Goal: Information Seeking & Learning: Check status

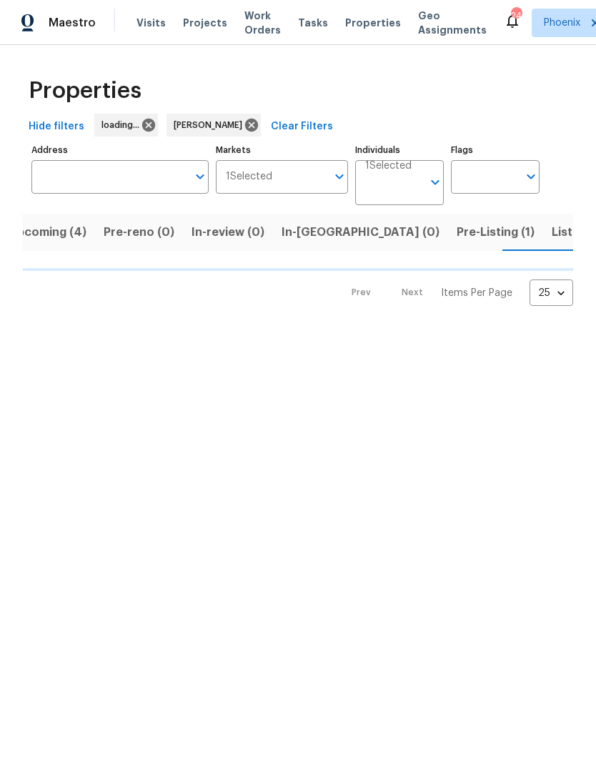
scroll to position [0, 23]
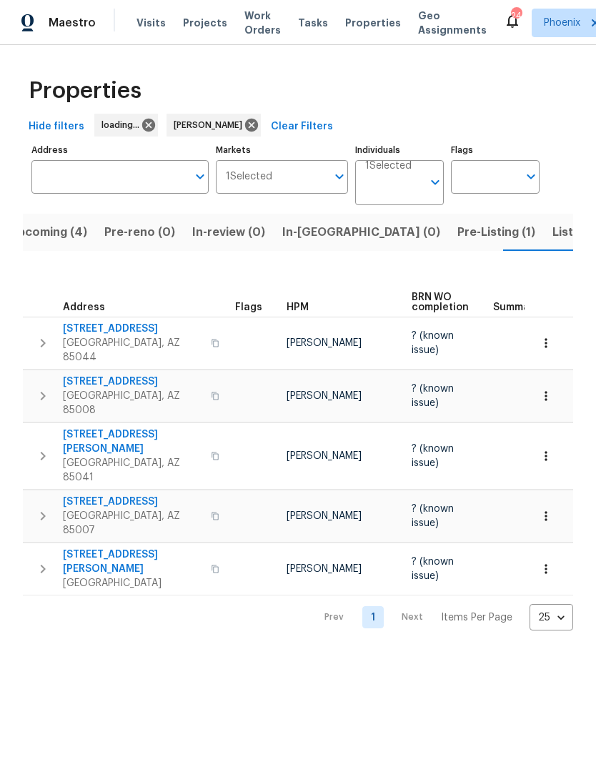
scroll to position [0, 23]
click at [56, 234] on span "Upcoming (4)" at bounding box center [48, 232] width 78 height 20
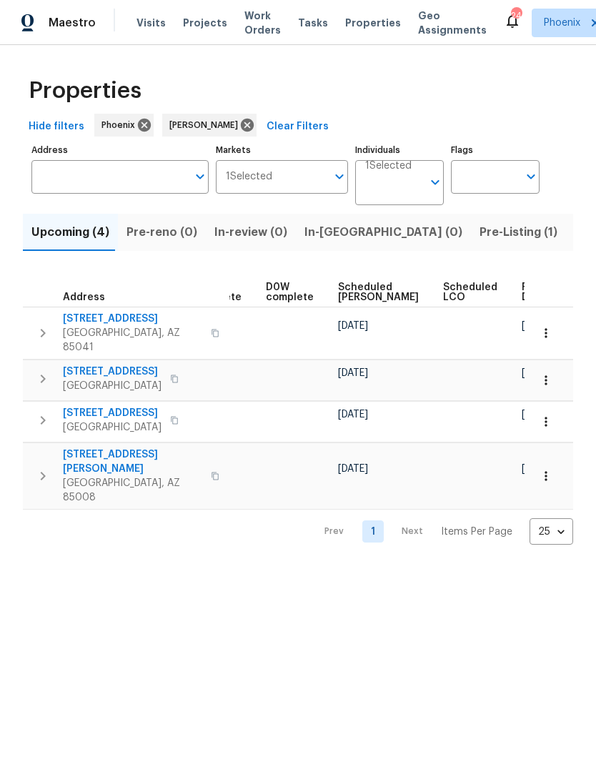
scroll to position [0, 358]
click at [523, 282] on span "Ready Date" at bounding box center [538, 292] width 31 height 20
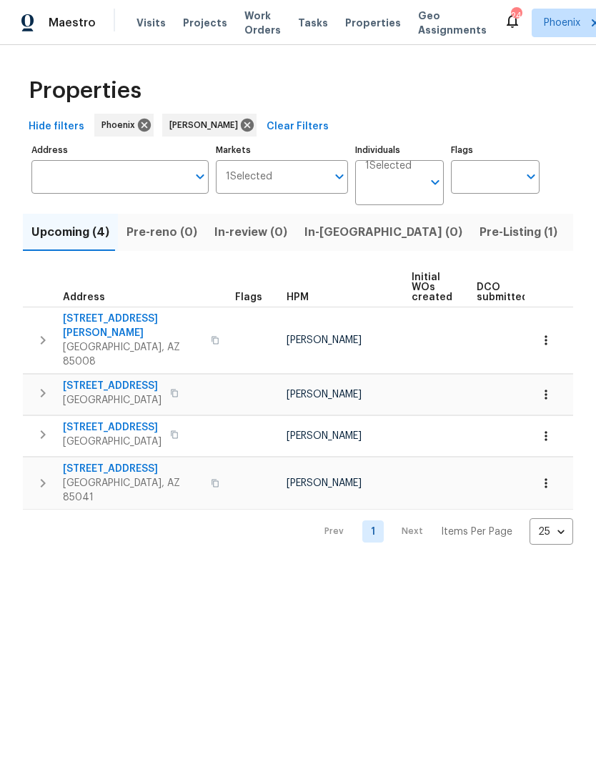
click at [575, 231] on span "Listed (11)" at bounding box center [603, 232] width 56 height 20
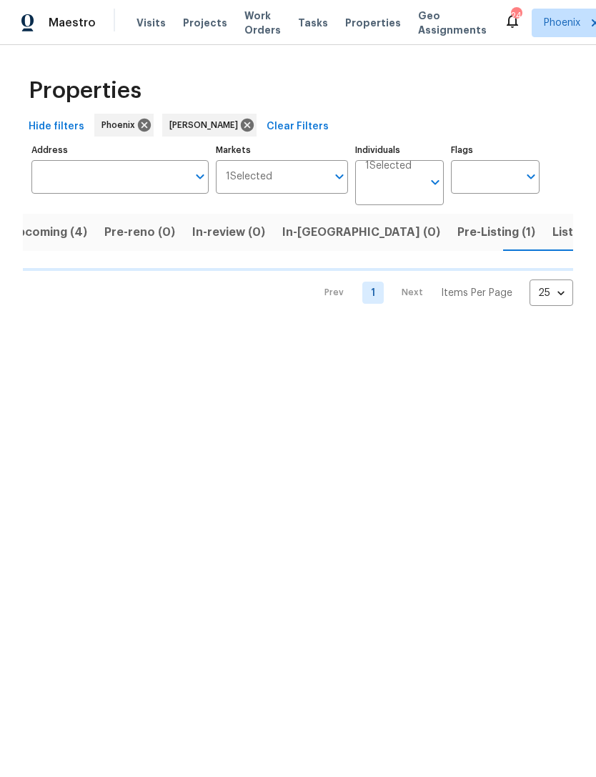
scroll to position [0, 23]
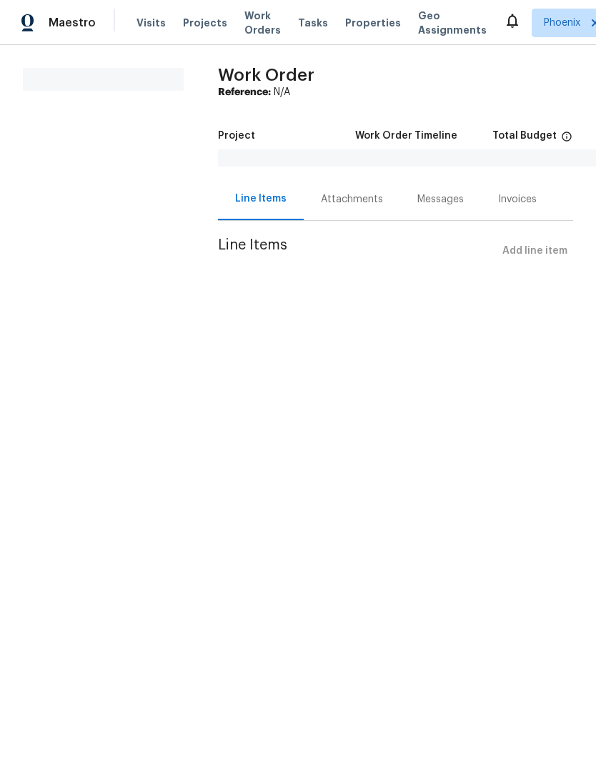
click at [149, 26] on span "Visits" at bounding box center [151, 23] width 29 height 14
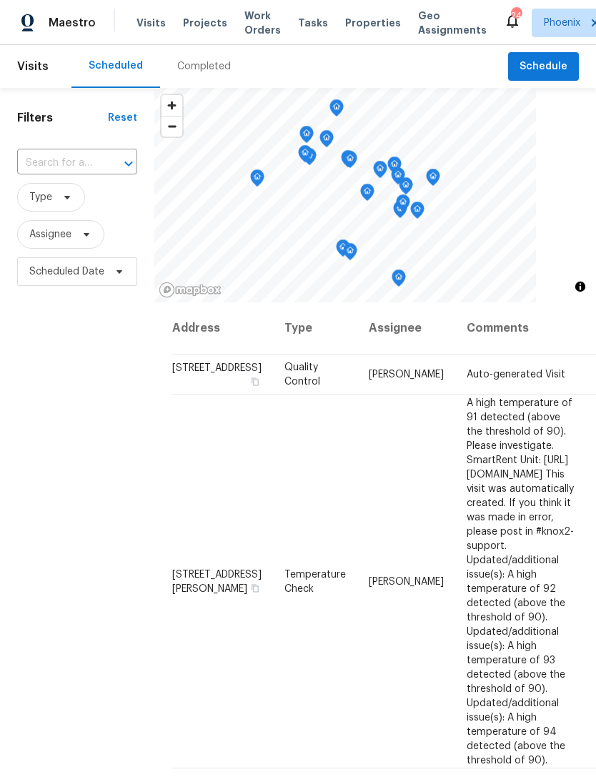
click at [140, 19] on span "Visits" at bounding box center [151, 23] width 29 height 14
click at [209, 67] on div "Completed" at bounding box center [204, 66] width 54 height 14
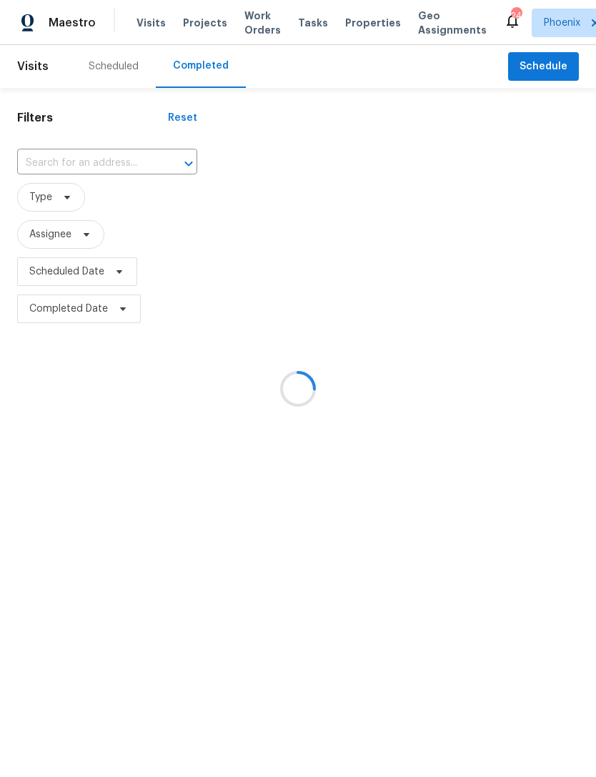
click at [206, 68] on div at bounding box center [298, 388] width 596 height 777
click at [86, 172] on div at bounding box center [298, 388] width 596 height 777
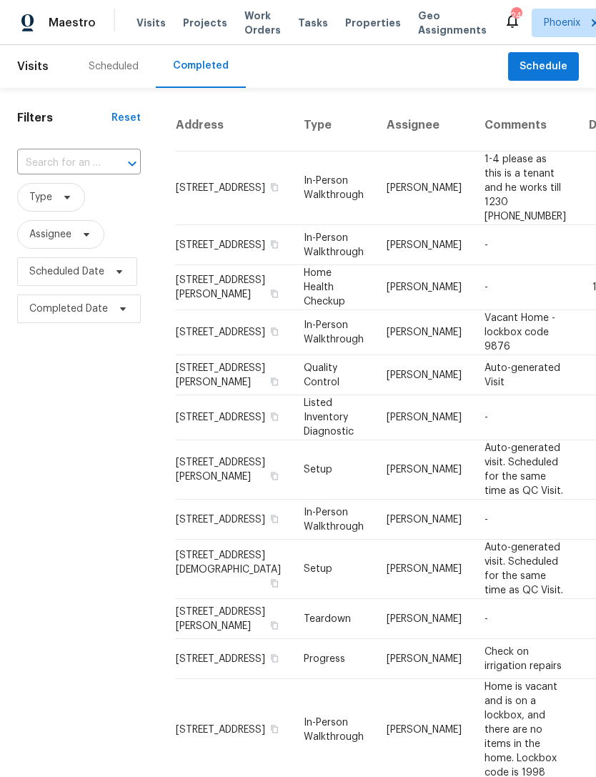
click at [81, 162] on input "text" at bounding box center [59, 163] width 84 height 22
type input "3235"
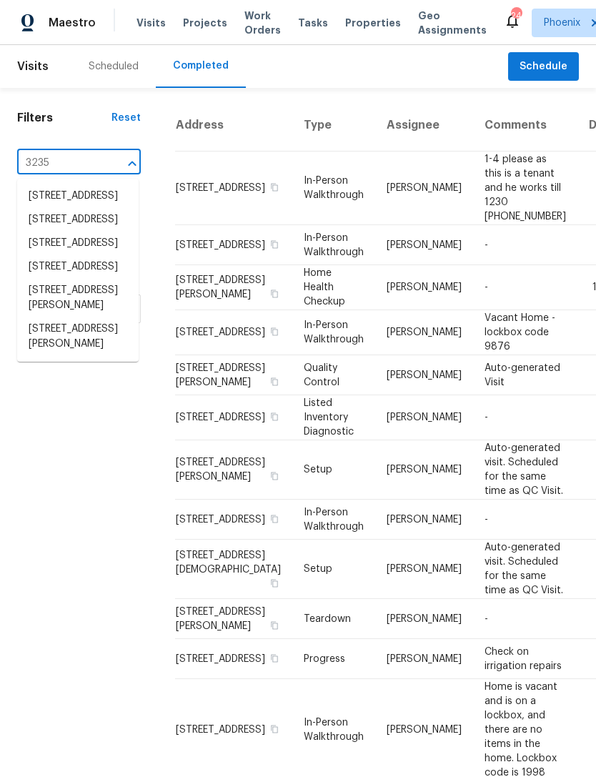
click at [50, 356] on li "[STREET_ADDRESS][PERSON_NAME]" at bounding box center [78, 336] width 122 height 39
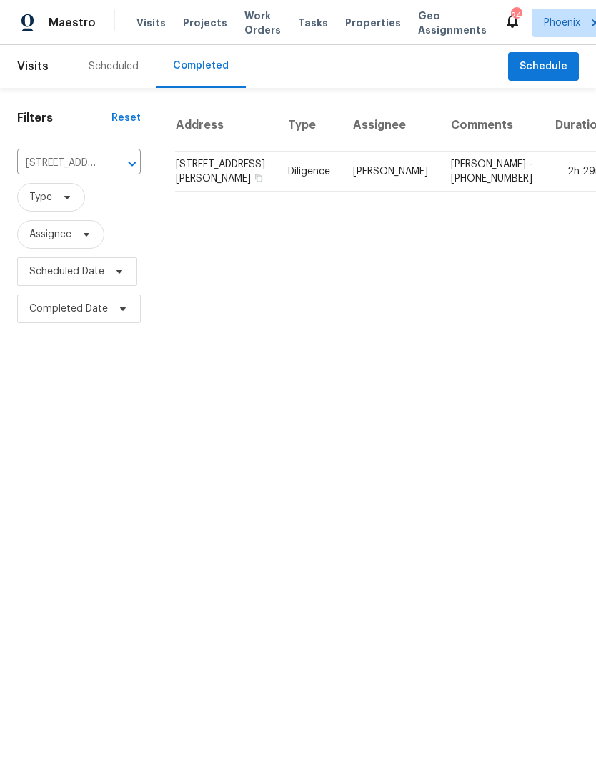
click at [440, 185] on td "Katie - (480) 500-6412" at bounding box center [492, 172] width 104 height 40
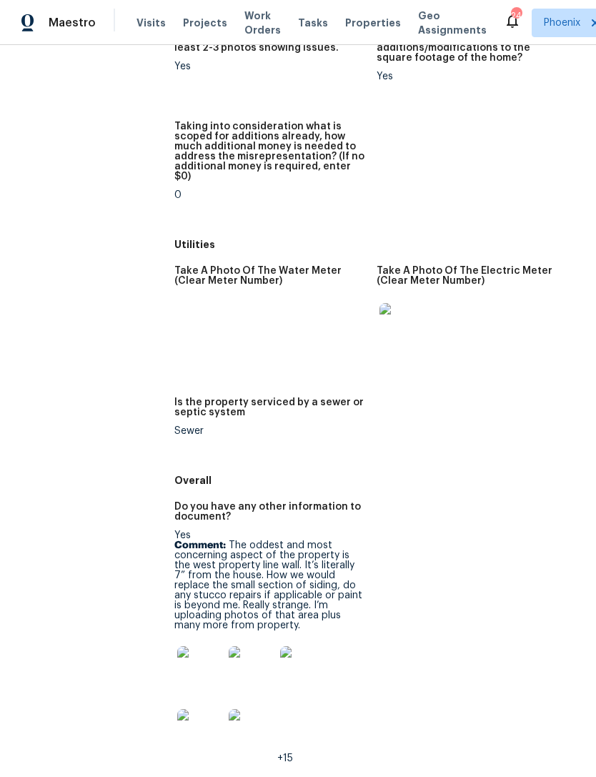
scroll to position [46, 0]
click at [206, 646] on img at bounding box center [200, 669] width 46 height 46
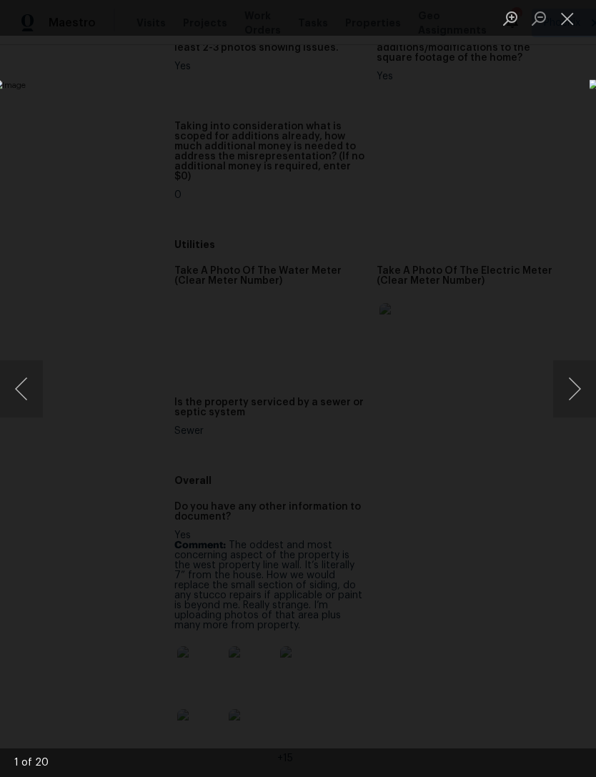
click at [580, 405] on button "Next image" at bounding box center [574, 388] width 43 height 57
click at [578, 403] on button "Next image" at bounding box center [574, 388] width 43 height 57
click at [575, 401] on button "Next image" at bounding box center [574, 388] width 43 height 57
click at [574, 401] on button "Next image" at bounding box center [574, 388] width 43 height 57
click at [573, 400] on button "Next image" at bounding box center [574, 388] width 43 height 57
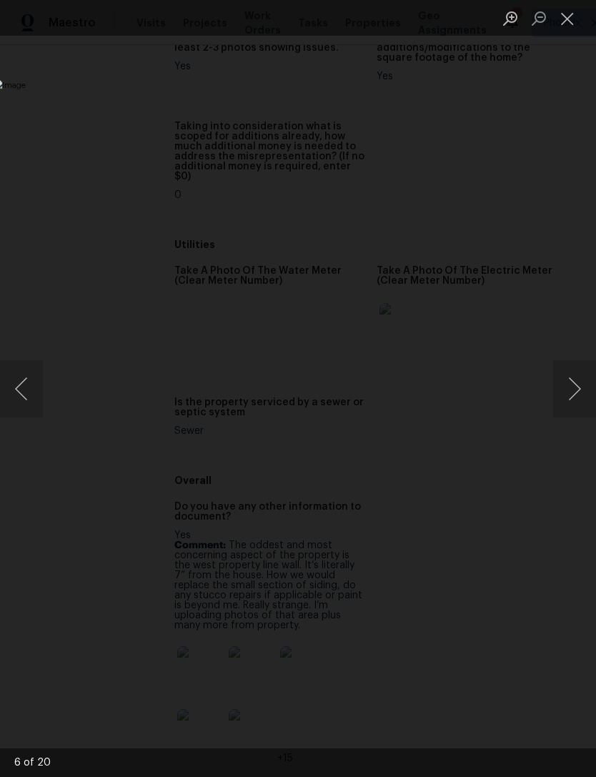
click at [575, 398] on button "Next image" at bounding box center [574, 388] width 43 height 57
click at [577, 395] on button "Next image" at bounding box center [574, 388] width 43 height 57
click at [581, 391] on button "Next image" at bounding box center [574, 388] width 43 height 57
click at [578, 395] on button "Next image" at bounding box center [574, 388] width 43 height 57
click at [580, 394] on button "Next image" at bounding box center [574, 388] width 43 height 57
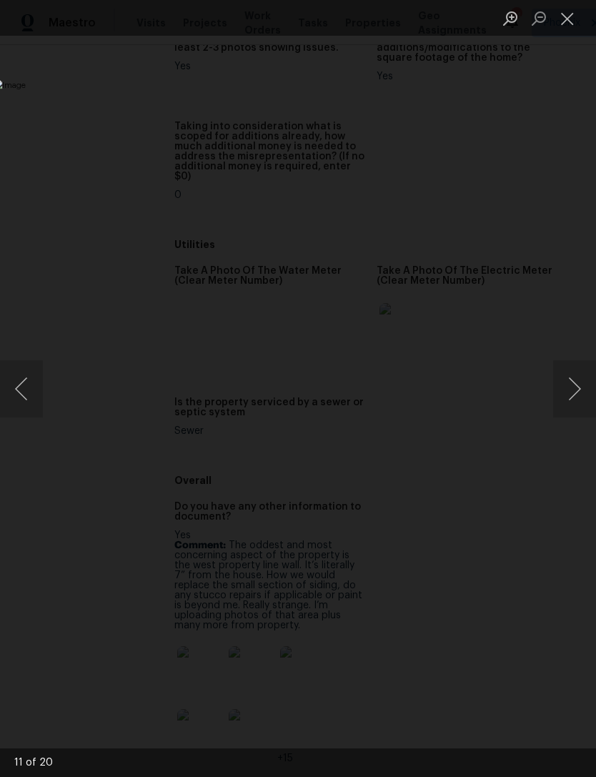
click at [580, 395] on button "Next image" at bounding box center [574, 388] width 43 height 57
click at [580, 397] on button "Next image" at bounding box center [574, 388] width 43 height 57
click at [582, 397] on button "Next image" at bounding box center [574, 388] width 43 height 57
click at [580, 398] on button "Next image" at bounding box center [574, 388] width 43 height 57
click at [565, 21] on button "Close lightbox" at bounding box center [567, 18] width 29 height 25
